Goal: Task Accomplishment & Management: Manage account settings

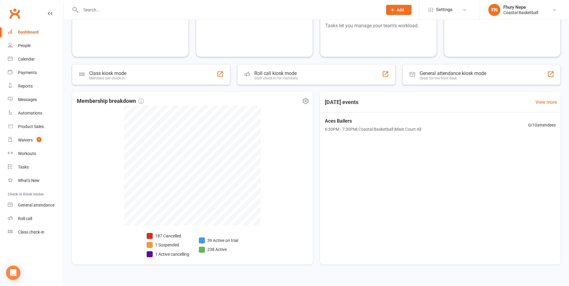
scroll to position [77, 0]
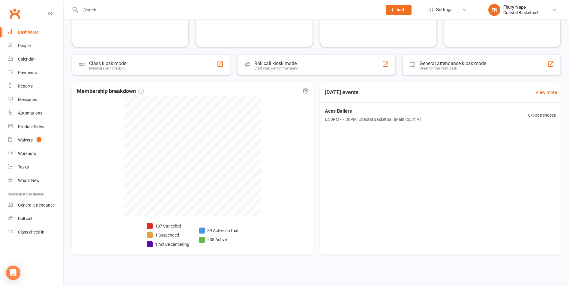
click at [152, 244] on li "1 Active cancelling" at bounding box center [168, 244] width 43 height 7
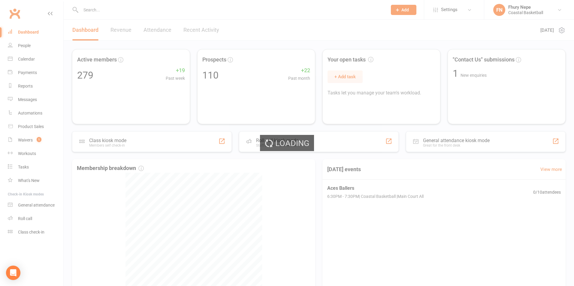
select select "no_trial"
select select "100"
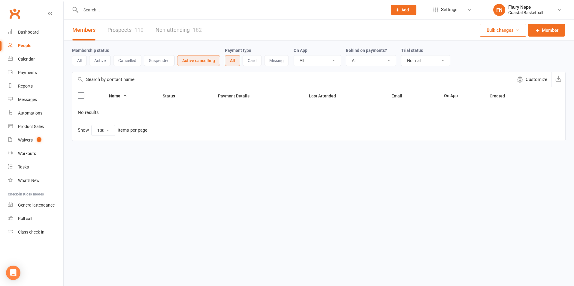
click at [164, 58] on button "Suspended" at bounding box center [159, 60] width 31 height 11
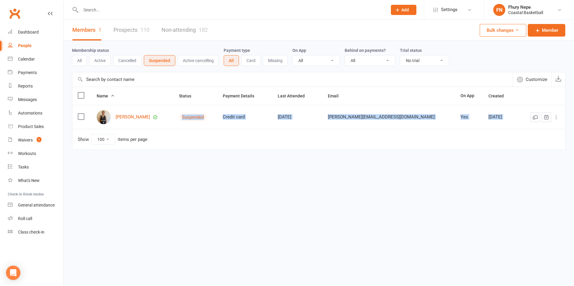
drag, startPoint x: 155, startPoint y: 117, endPoint x: 431, endPoint y: 135, distance: 277.0
click at [431, 135] on table "Name Status Payment Details Last Attended Email On App Created [PERSON_NAME] Su…" at bounding box center [318, 118] width 493 height 63
drag, startPoint x: 431, startPoint y: 135, endPoint x: 414, endPoint y: 132, distance: 18.1
click at [473, 159] on div "Members 1 Prospects 110 Non-attending 182 Bulk changes Member Membership status…" at bounding box center [319, 97] width 510 height 154
drag, startPoint x: 198, startPoint y: 119, endPoint x: 210, endPoint y: 122, distance: 12.4
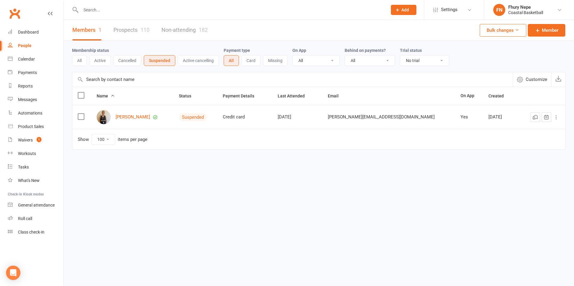
click at [206, 119] on div "Suspended" at bounding box center [193, 117] width 28 height 8
drag, startPoint x: 210, startPoint y: 122, endPoint x: 186, endPoint y: 164, distance: 48.8
click at [210, 150] on table "Name Status Payment Details Last Attended Email On App Created [PERSON_NAME] Su…" at bounding box center [318, 118] width 493 height 63
click at [140, 116] on link "[PERSON_NAME]" at bounding box center [133, 117] width 35 height 5
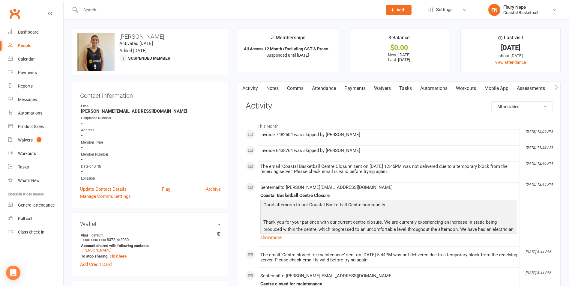
click at [273, 85] on link "Notes" at bounding box center [272, 89] width 21 height 14
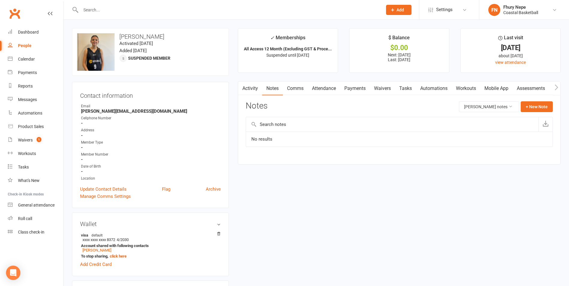
click at [556, 86] on icon "button" at bounding box center [557, 87] width 4 height 6
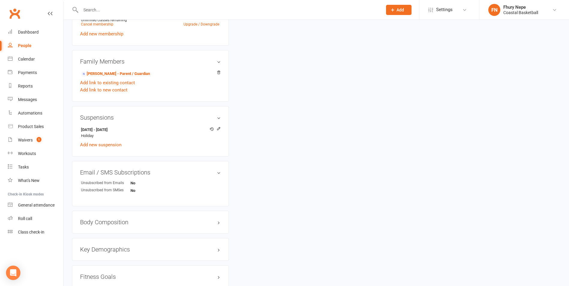
scroll to position [300, 0]
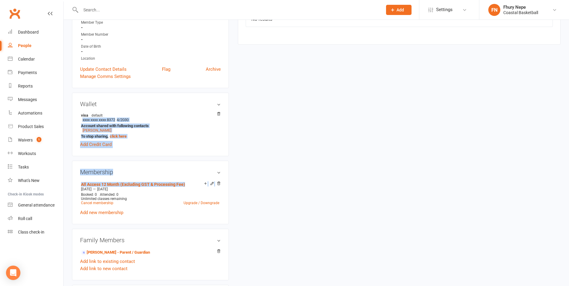
drag, startPoint x: 284, startPoint y: 120, endPoint x: 286, endPoint y: 116, distance: 4.4
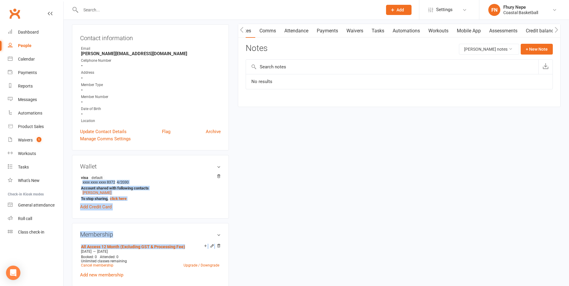
scroll to position [0, 0]
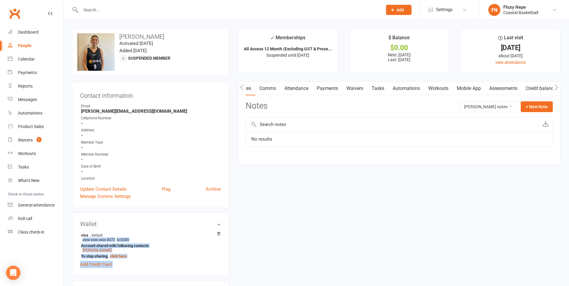
drag, startPoint x: 315, startPoint y: 261, endPoint x: 315, endPoint y: 256, distance: 4.2
select select "no_trial"
select select "100"
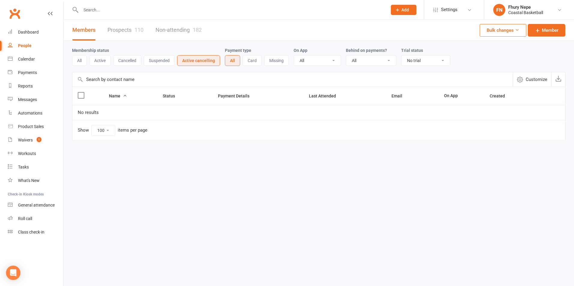
click at [127, 59] on button "Cancelled" at bounding box center [127, 60] width 28 height 11
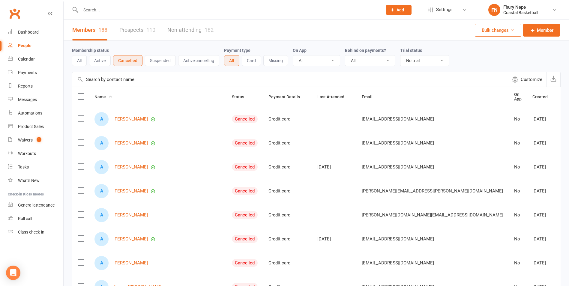
click at [100, 57] on button "Active" at bounding box center [100, 60] width 22 height 11
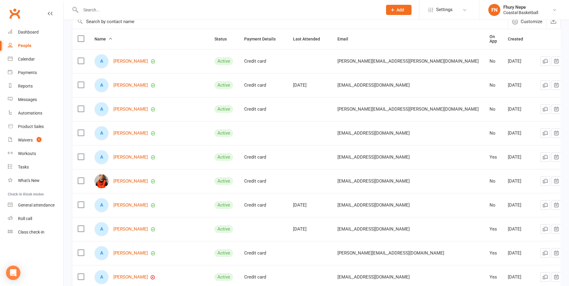
scroll to position [60, 0]
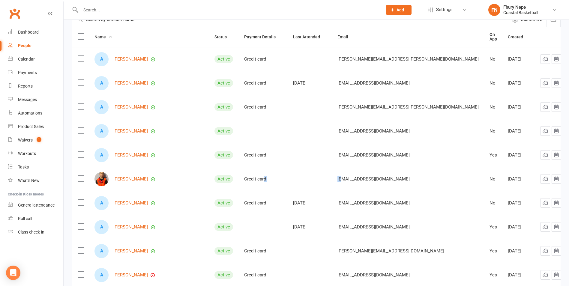
drag, startPoint x: 253, startPoint y: 178, endPoint x: 348, endPoint y: 189, distance: 95.8
click at [348, 189] on tr "[PERSON_NAME] Active Credit card [EMAIL_ADDRESS][DOMAIN_NAME] No [DATE]" at bounding box center [323, 179] width 503 height 24
click at [279, 170] on td "Credit card" at bounding box center [263, 179] width 49 height 24
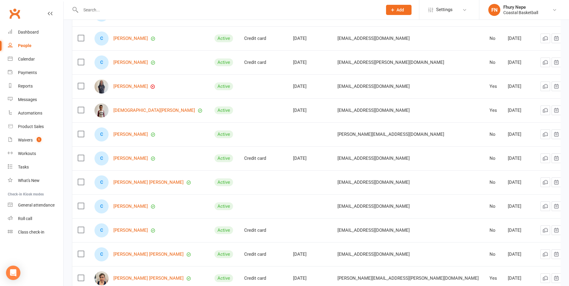
scroll to position [1020, 0]
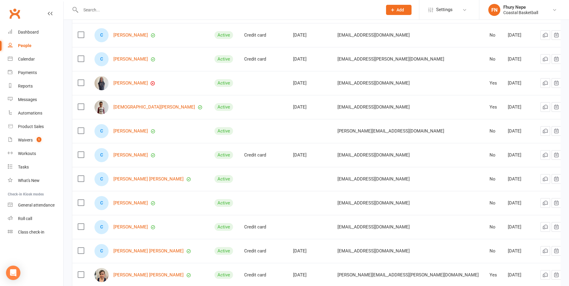
click at [281, 169] on tbody "A [PERSON_NAME] Active Credit card [PERSON_NAME][EMAIL_ADDRESS][PERSON_NAME][DO…" at bounding box center [323, 287] width 503 height 2401
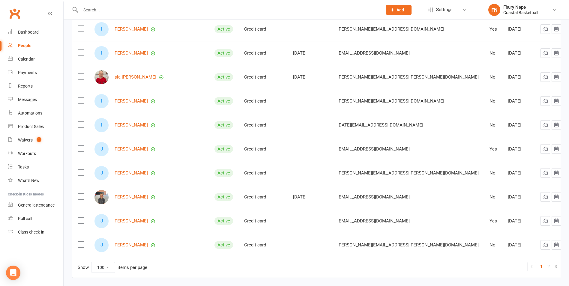
scroll to position [2273, 0]
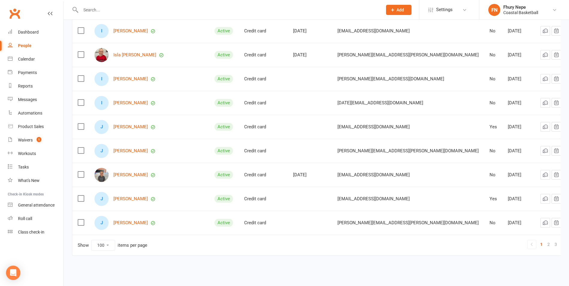
click at [562, 242] on icon at bounding box center [565, 244] width 7 height 7
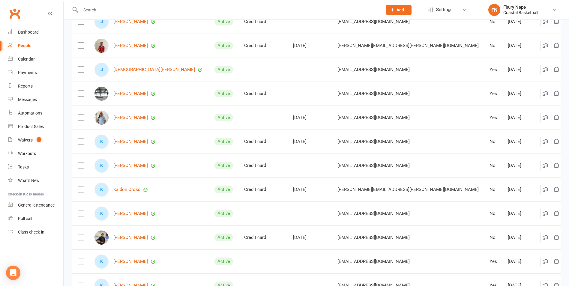
scroll to position [510, 0]
